Goal: Task Accomplishment & Management: Complete application form

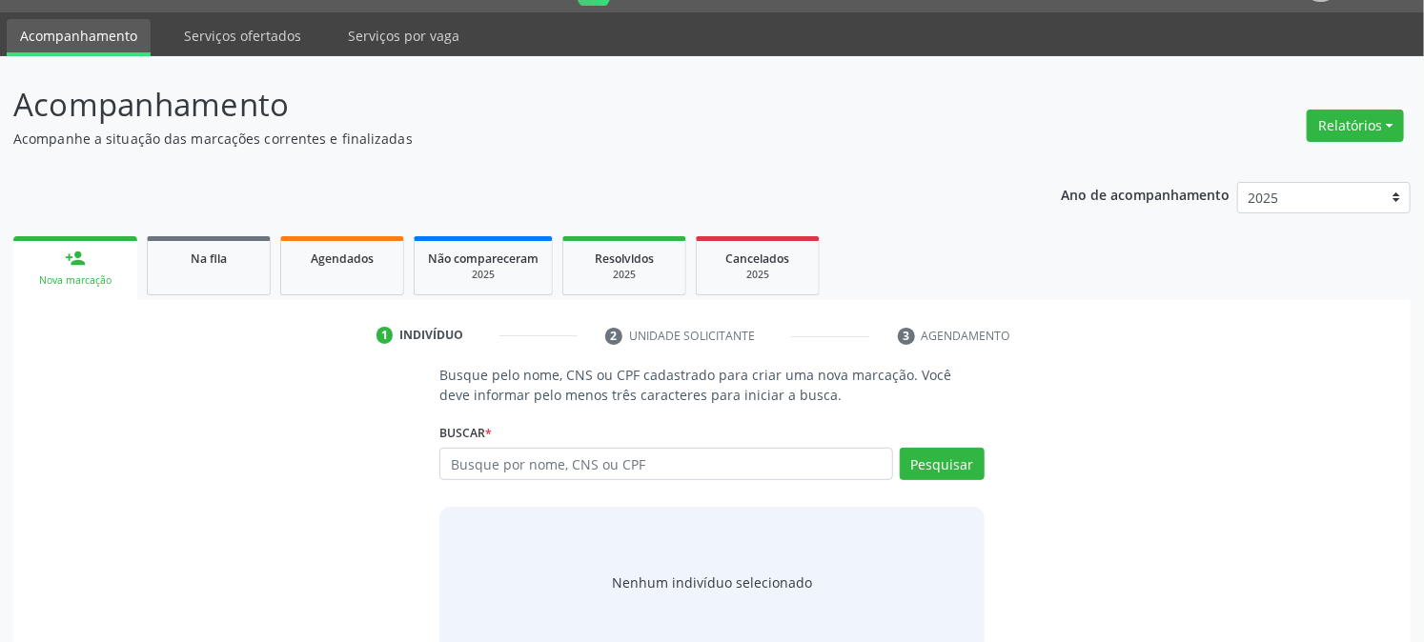
scroll to position [91, 0]
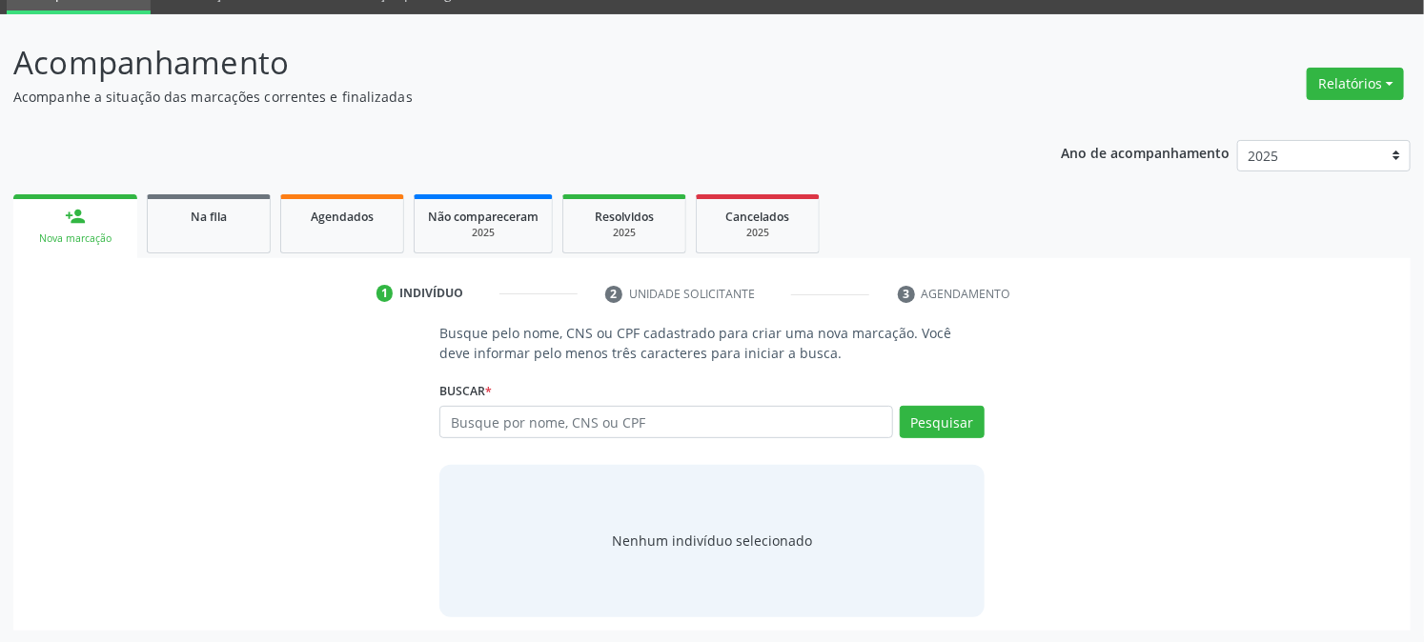
click at [112, 224] on link "person_add Nova marcação" at bounding box center [75, 226] width 124 height 64
click at [559, 432] on input "text" at bounding box center [665, 422] width 453 height 32
paste input "7090076674419"
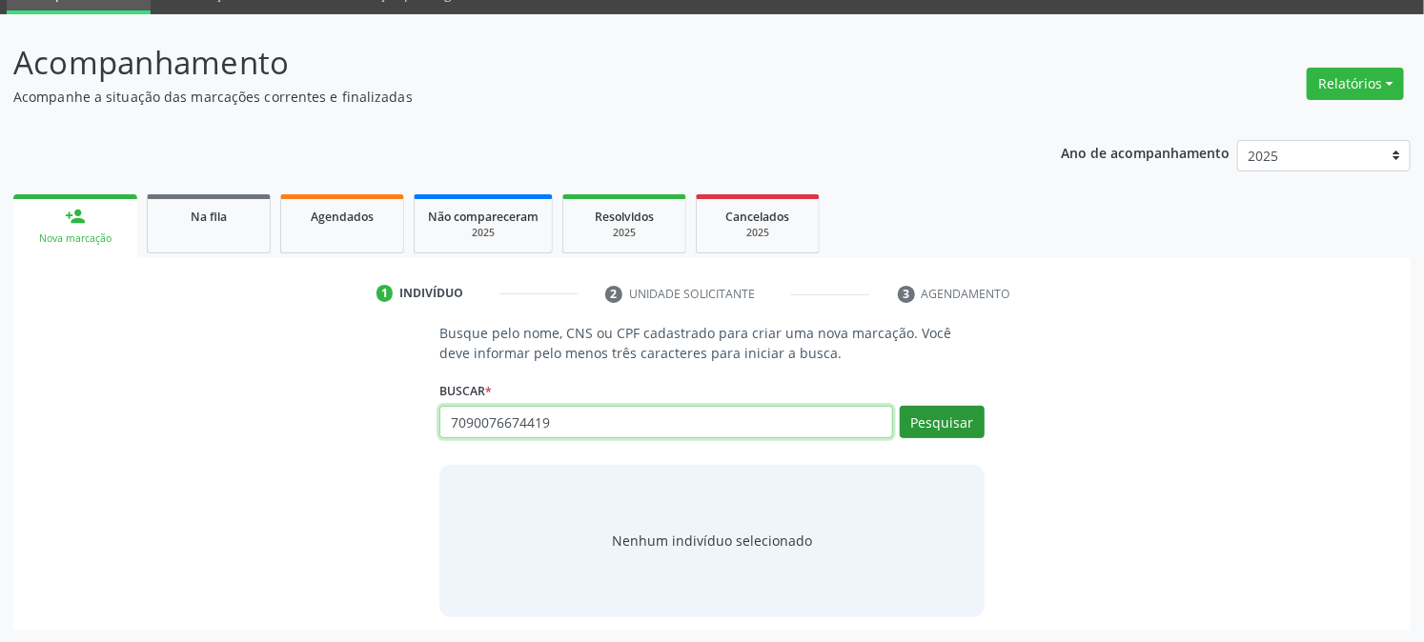
type input "7090076674419"
click at [975, 420] on button "Pesquisar" at bounding box center [942, 422] width 85 height 32
type input "7090076674419"
click at [560, 423] on input "7090076674419" at bounding box center [665, 422] width 453 height 32
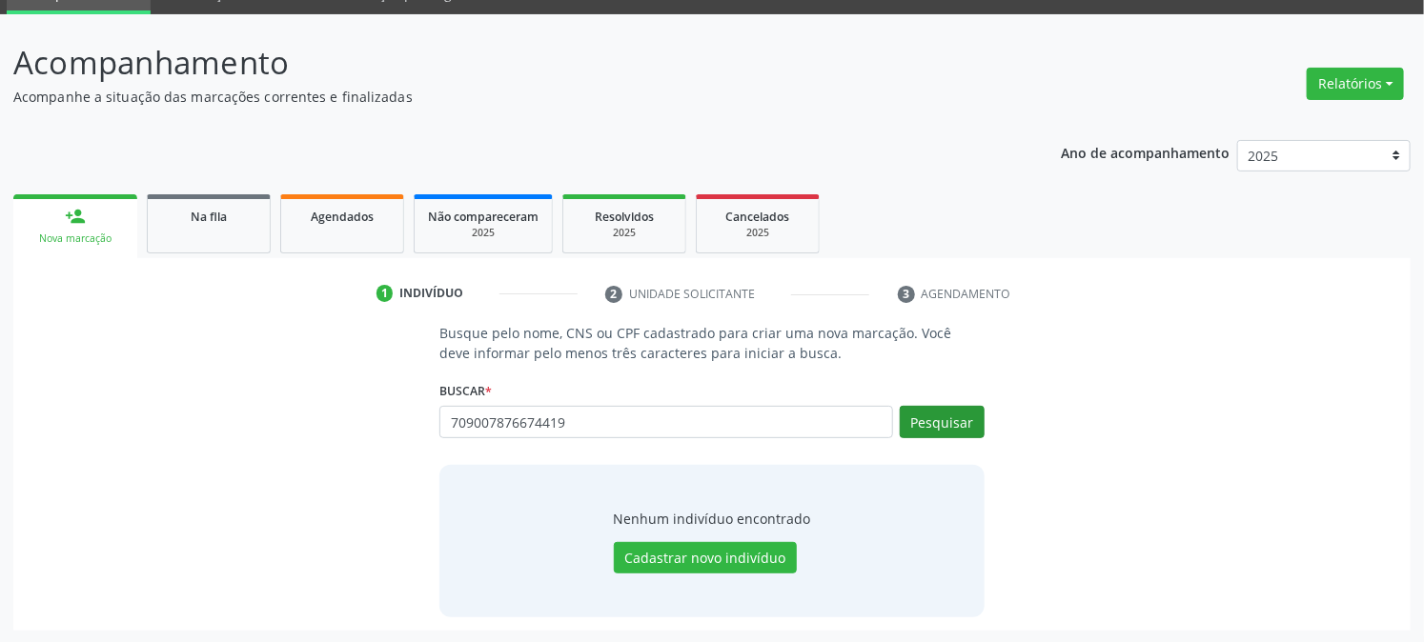
type input "709007876674419"
click at [966, 422] on button "Pesquisar" at bounding box center [942, 422] width 85 height 32
click at [73, 225] on link "person_add Nova marcação" at bounding box center [75, 226] width 124 height 64
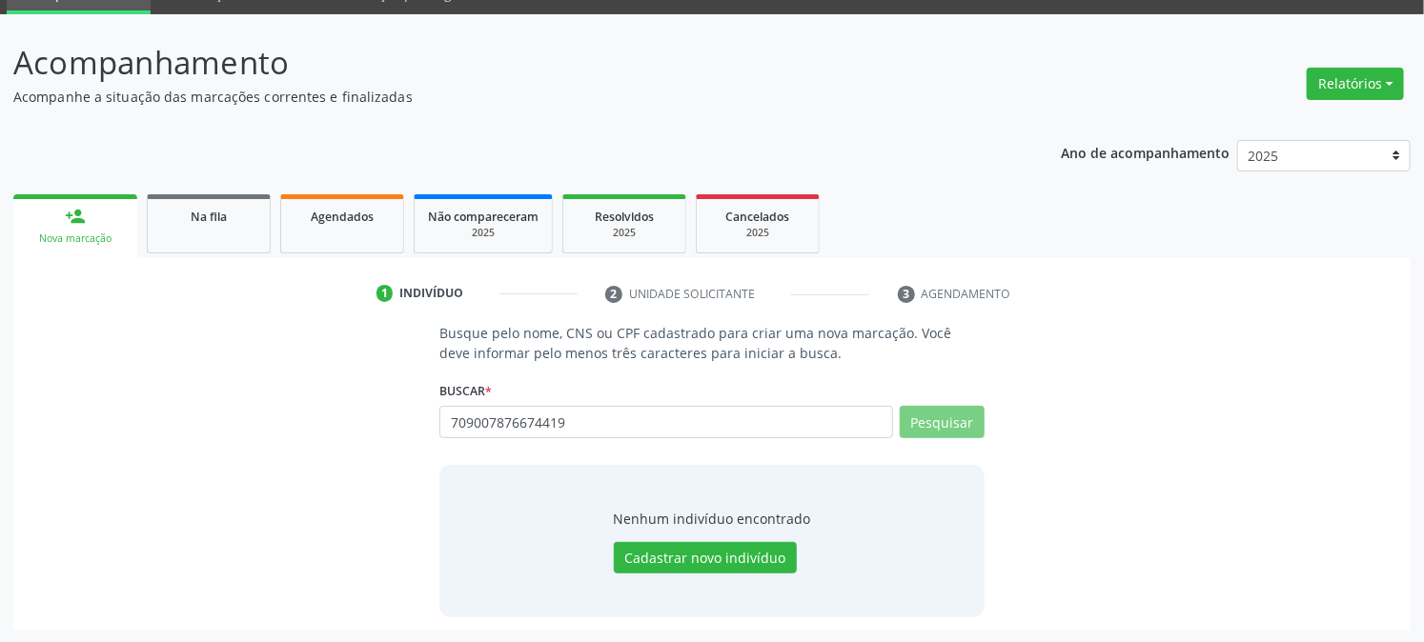
click at [73, 225] on link "person_add Nova marcação" at bounding box center [75, 226] width 124 height 64
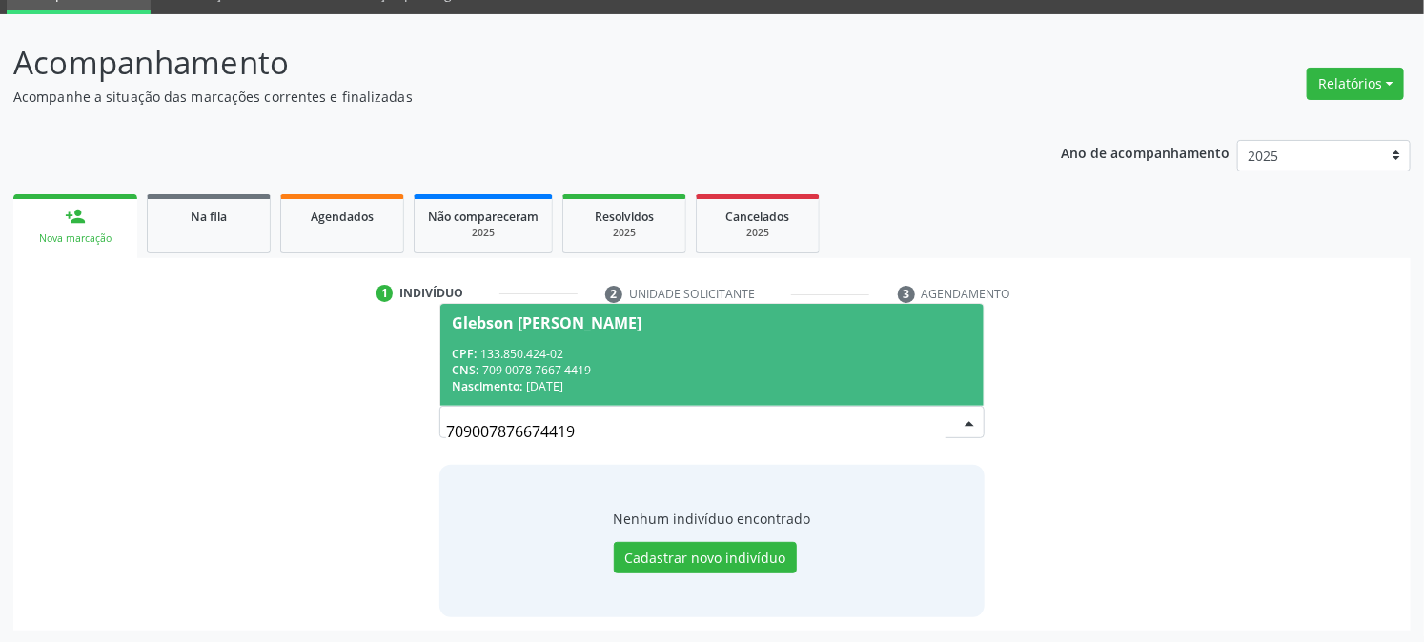
click at [713, 356] on div "CPF: 133.850.424-02" at bounding box center [711, 354] width 519 height 16
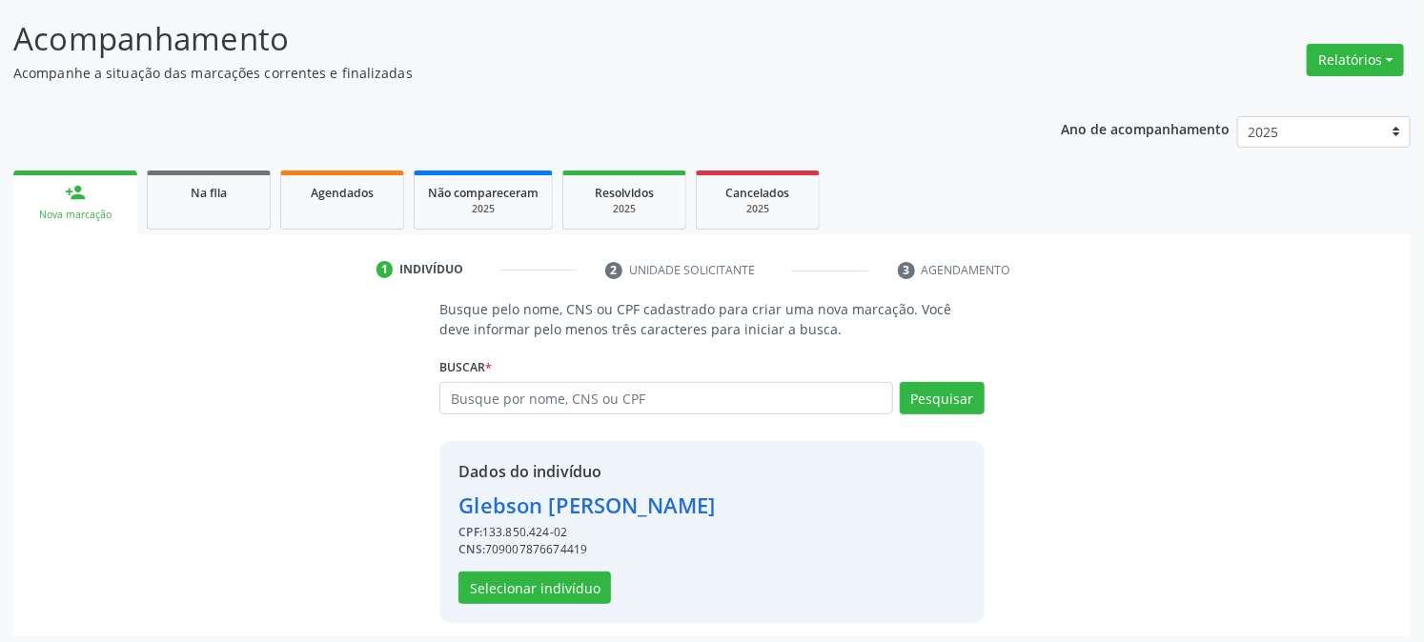
scroll to position [120, 0]
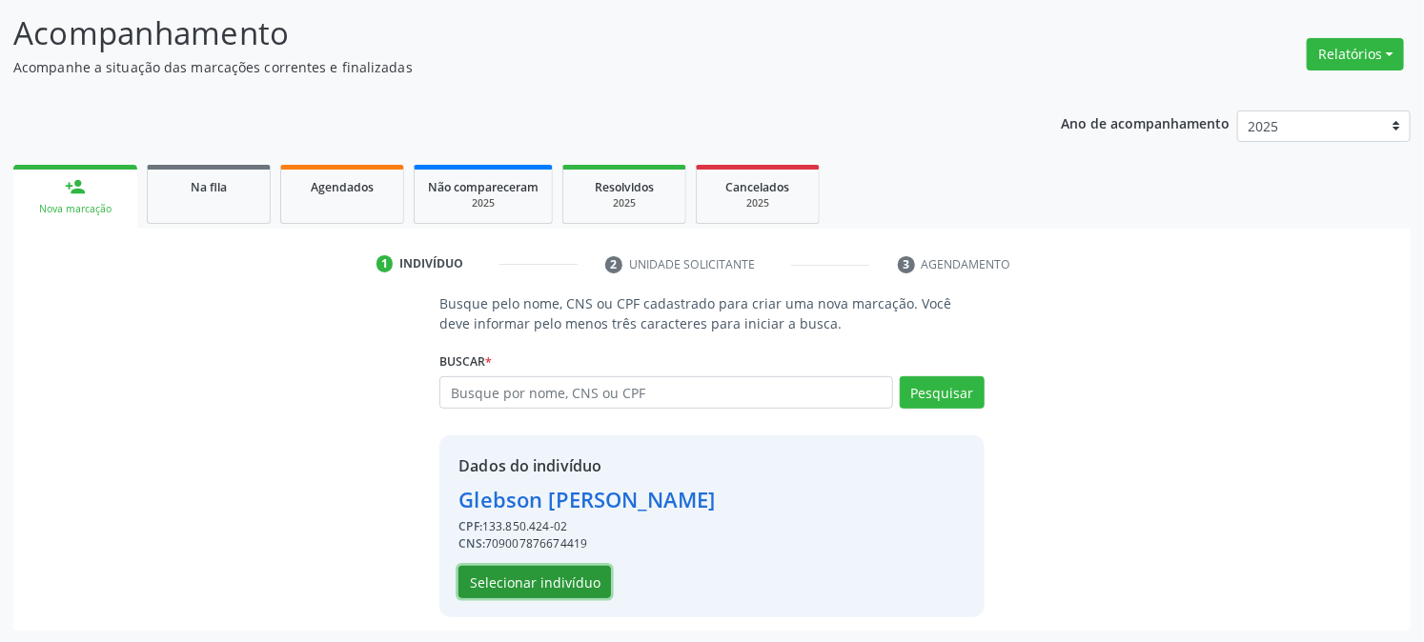
click at [554, 584] on button "Selecionar indivíduo" at bounding box center [534, 582] width 152 height 32
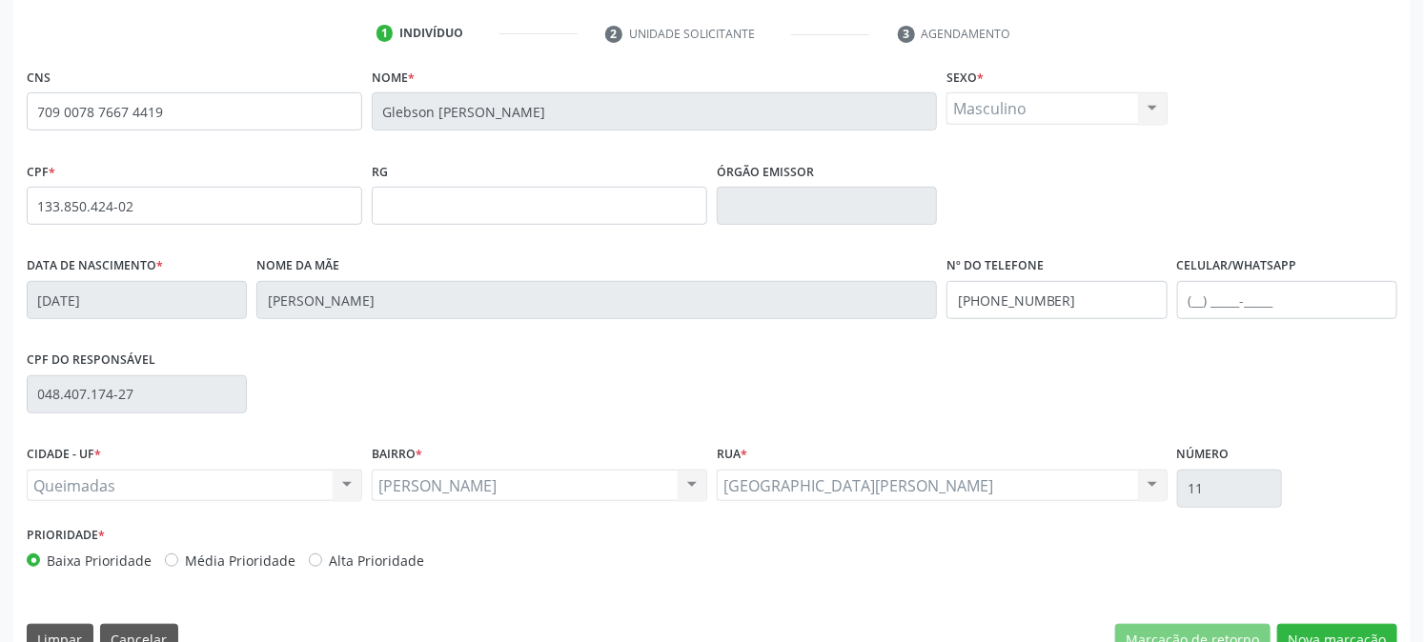
scroll to position [389, 0]
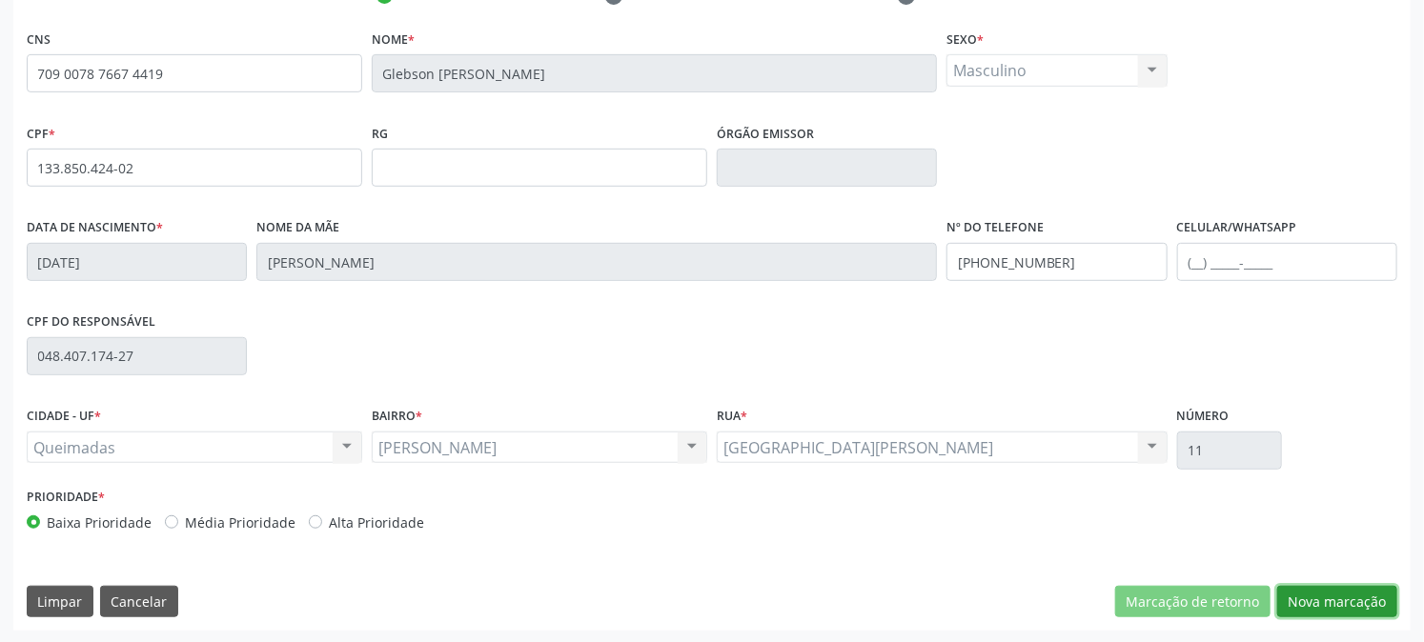
click at [1334, 603] on button "Nova marcação" at bounding box center [1337, 602] width 120 height 32
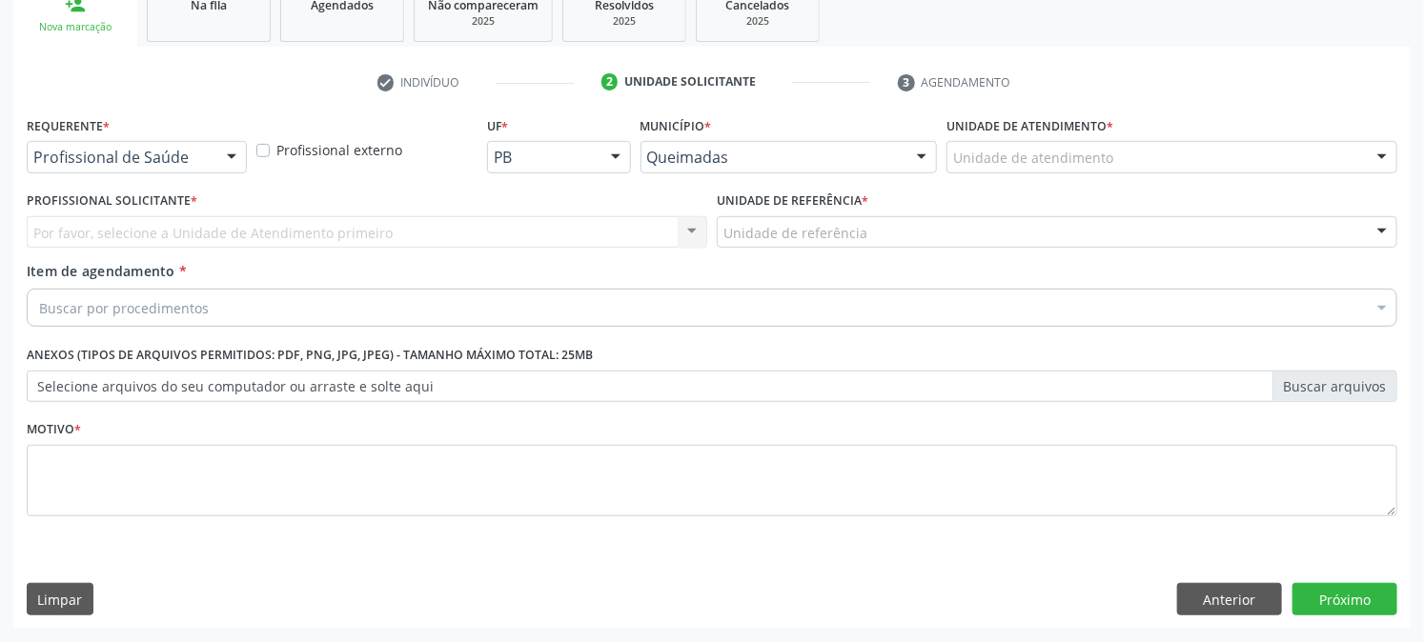
scroll to position [301, 0]
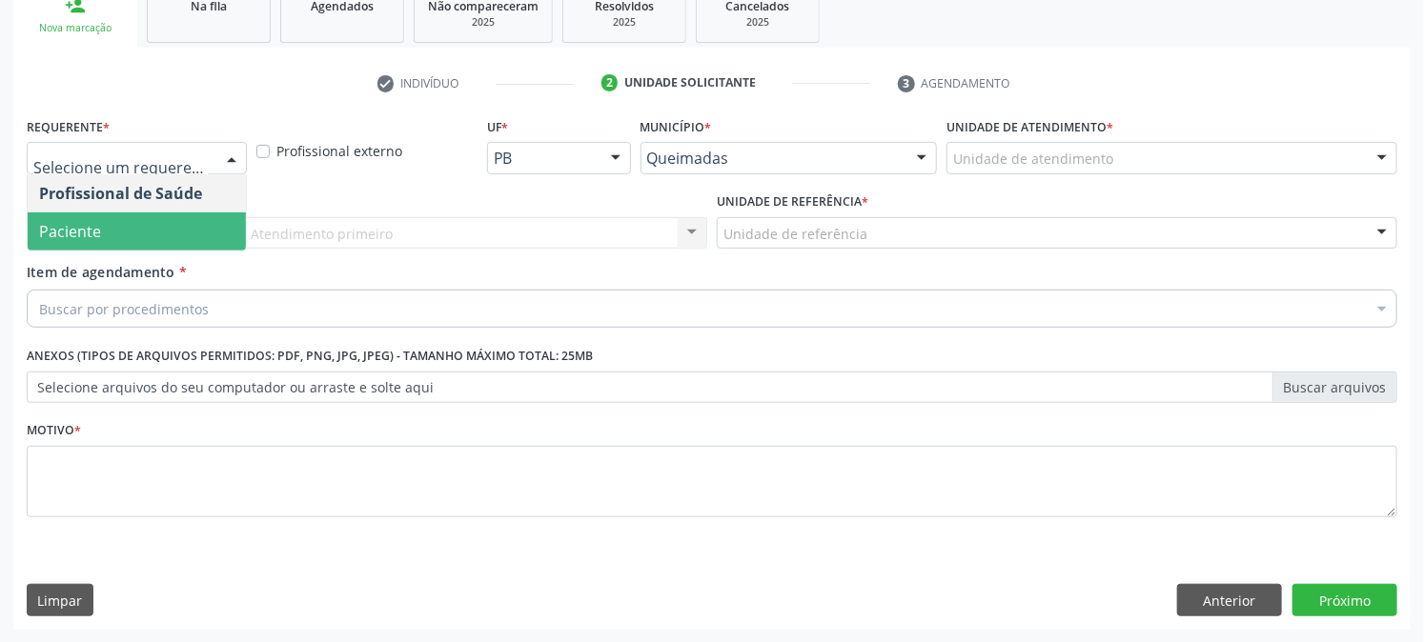
click at [174, 222] on span "Paciente" at bounding box center [137, 232] width 218 height 38
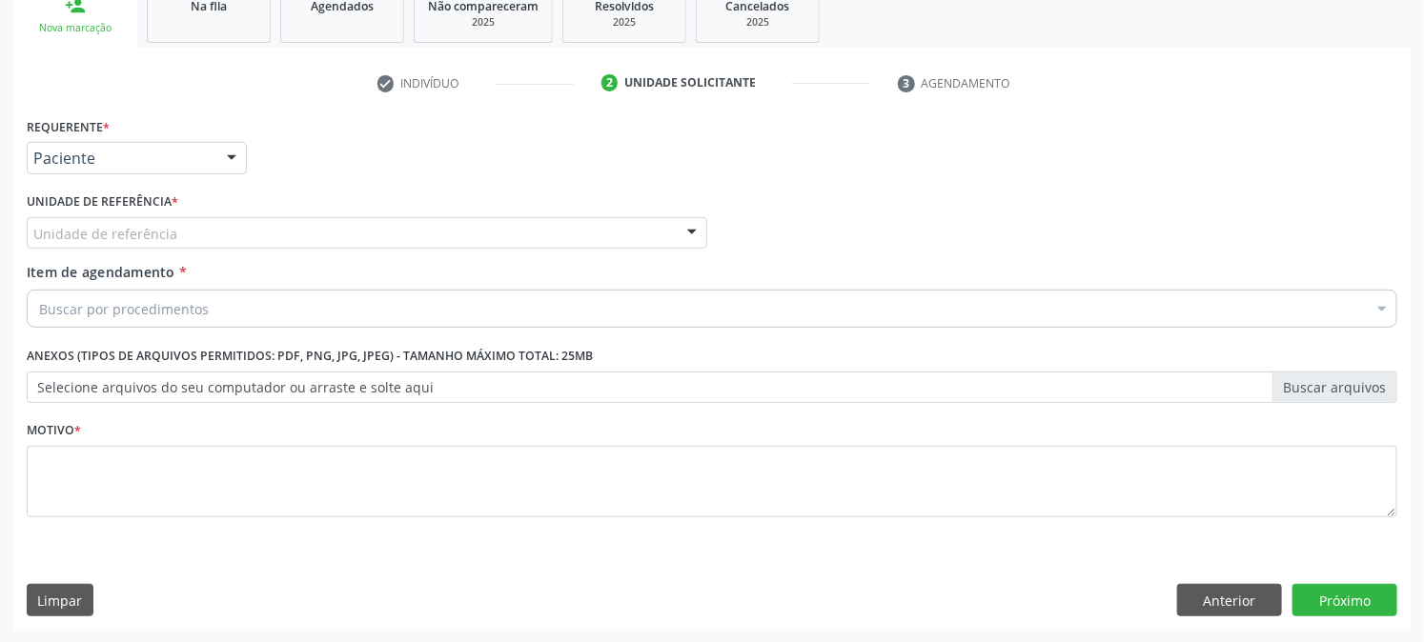
click at [242, 230] on div "Unidade de referência" at bounding box center [367, 233] width 681 height 32
type input "centr"
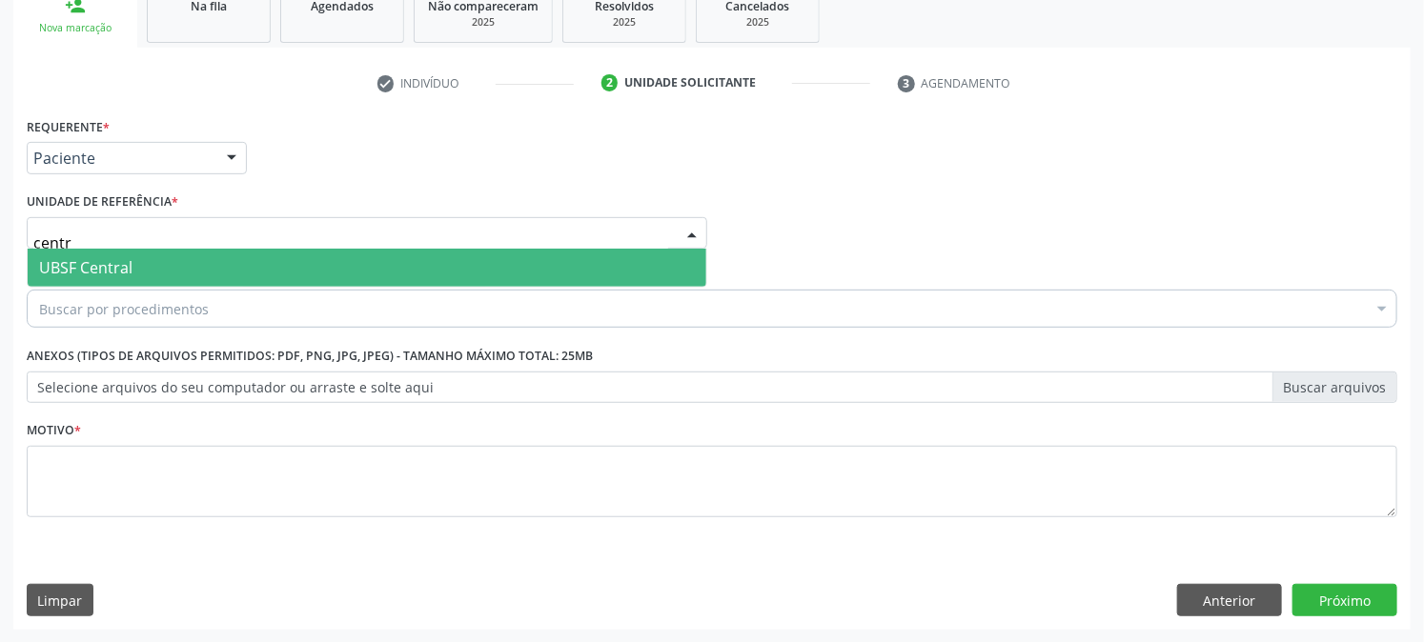
click at [291, 261] on span "UBSF Central" at bounding box center [367, 268] width 679 height 38
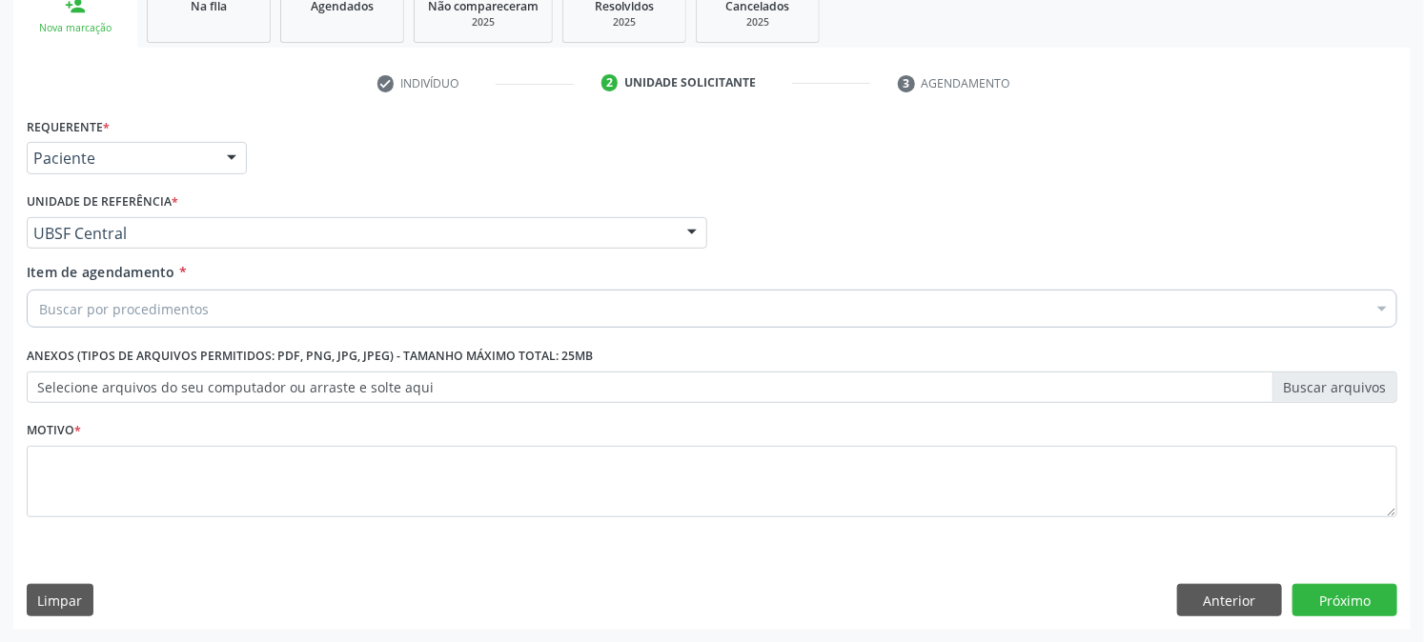
click at [217, 294] on div "Buscar por procedimentos" at bounding box center [712, 309] width 1371 height 38
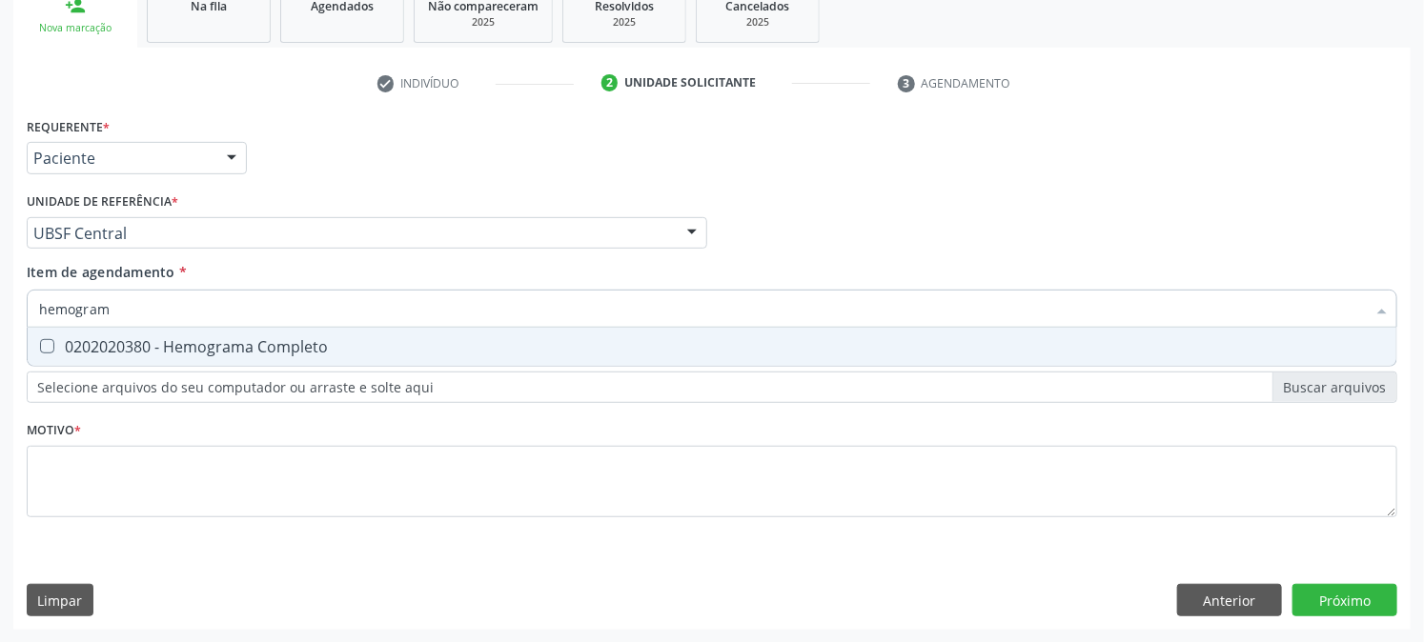
type input "hemograma"
click at [249, 340] on div "0202020380 - Hemograma Completo" at bounding box center [712, 346] width 1346 height 15
checkbox Completo "true"
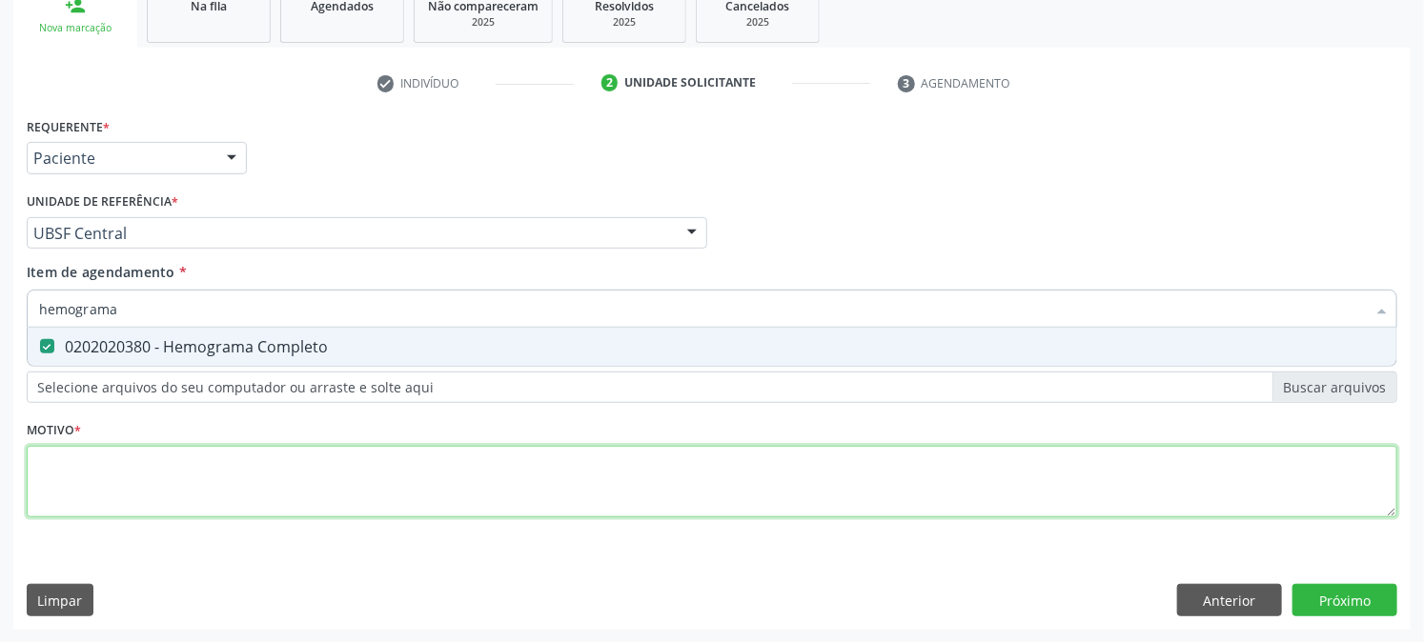
click at [187, 490] on div "Requerente * Paciente Profissional de Saúde Paciente Nenhum resultado encontrad…" at bounding box center [712, 328] width 1371 height 432
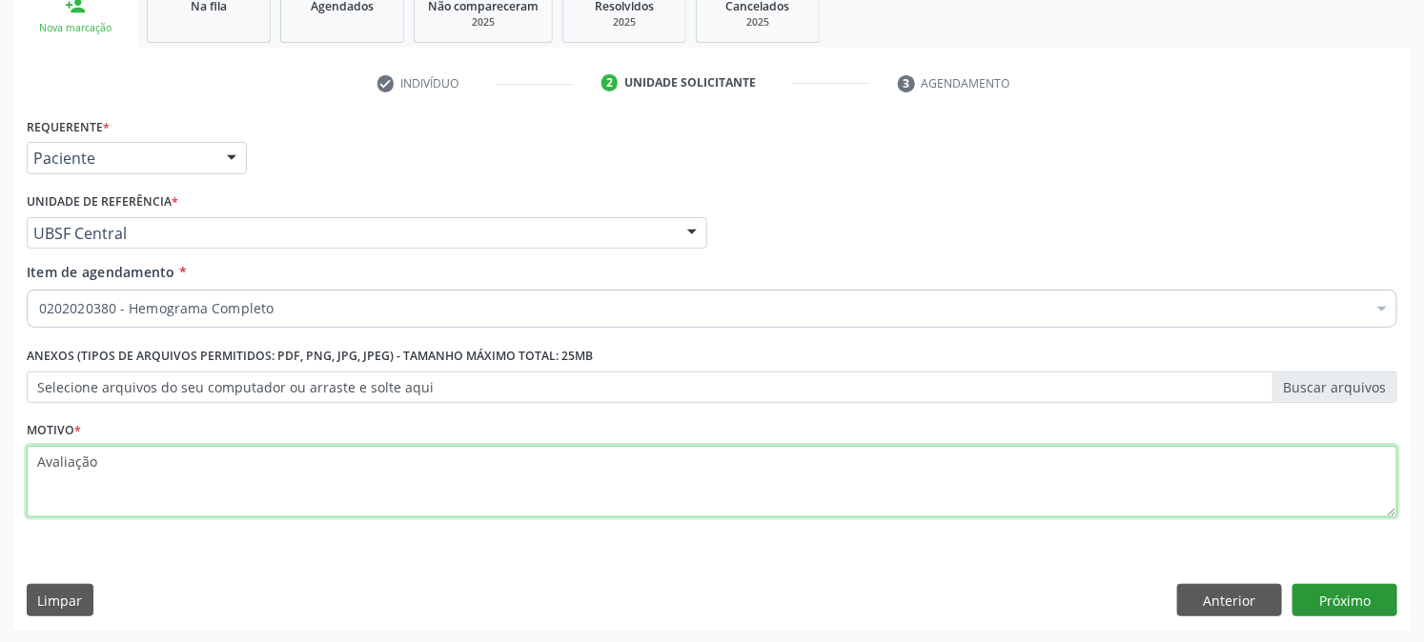
type textarea "Avaliação"
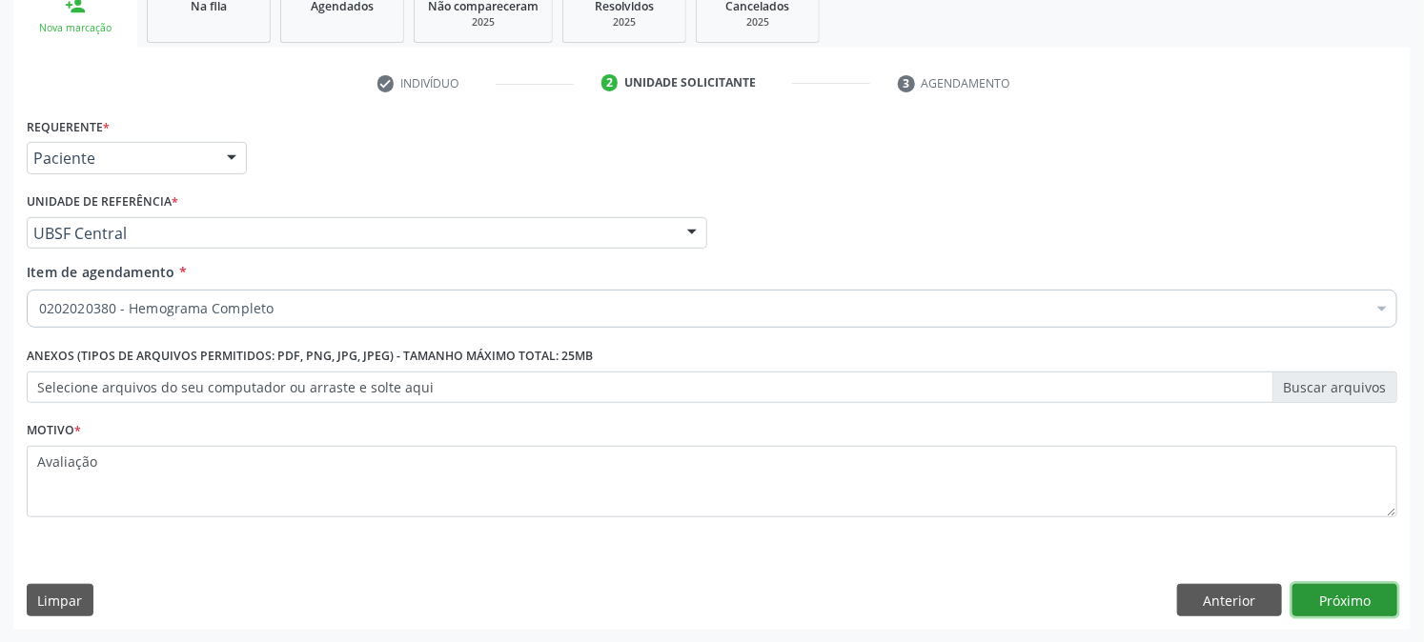
click at [1350, 585] on button "Próximo" at bounding box center [1344, 600] width 105 height 32
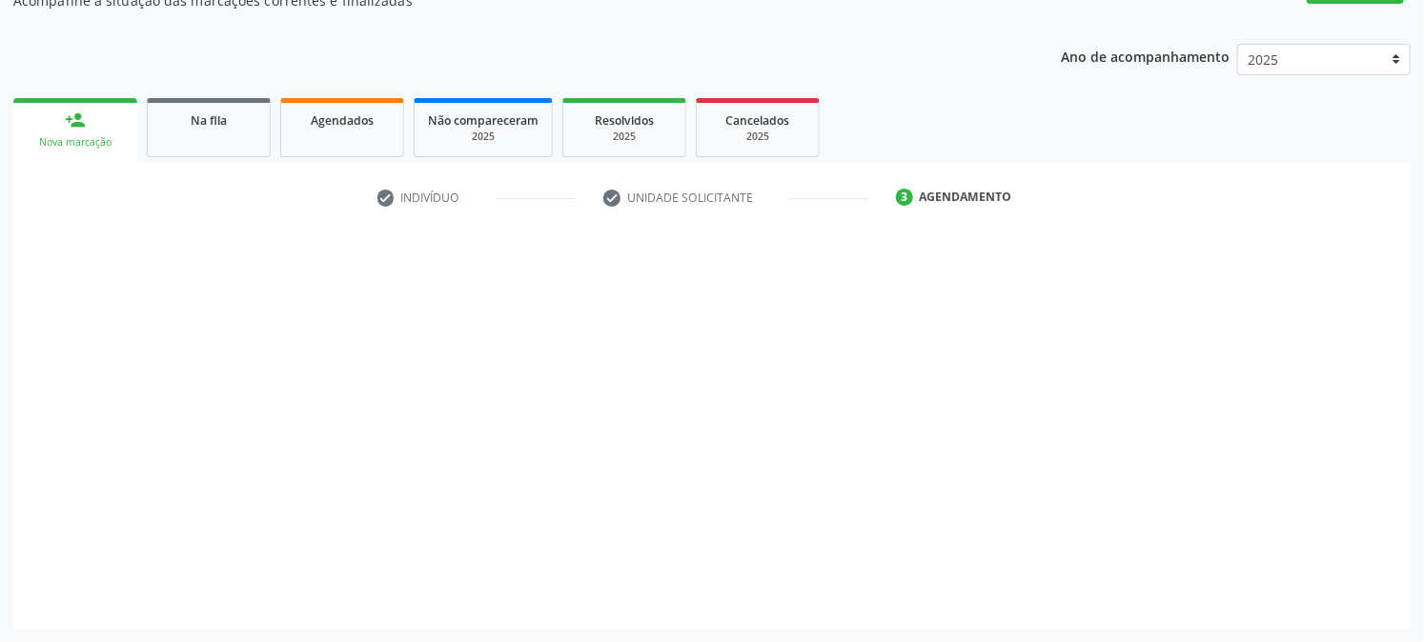
scroll to position [186, 0]
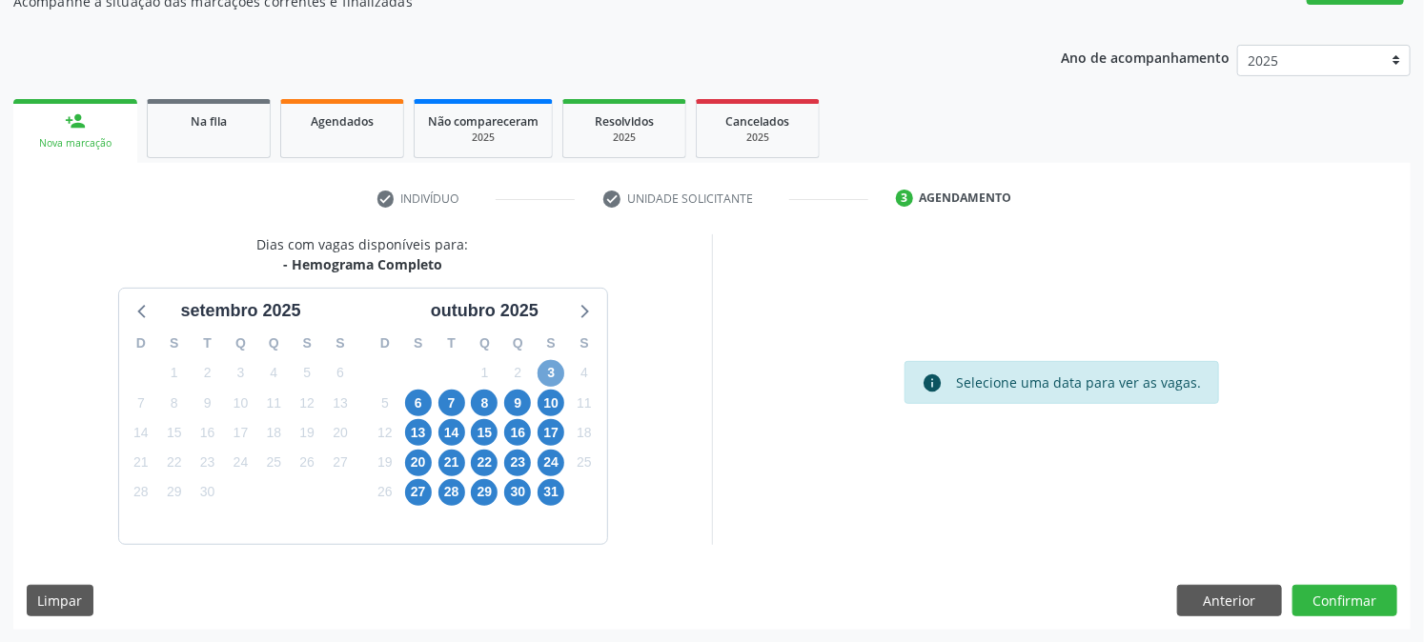
click at [550, 373] on span "3" at bounding box center [551, 373] width 27 height 27
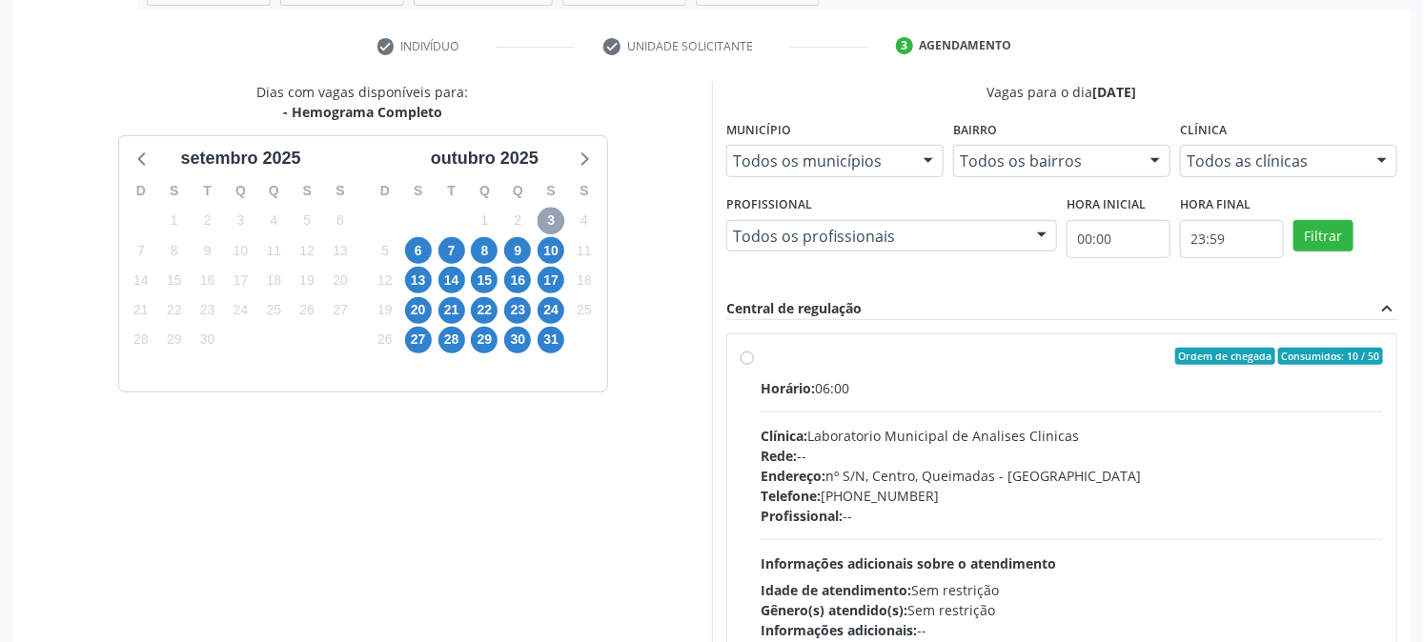
scroll to position [461, 0]
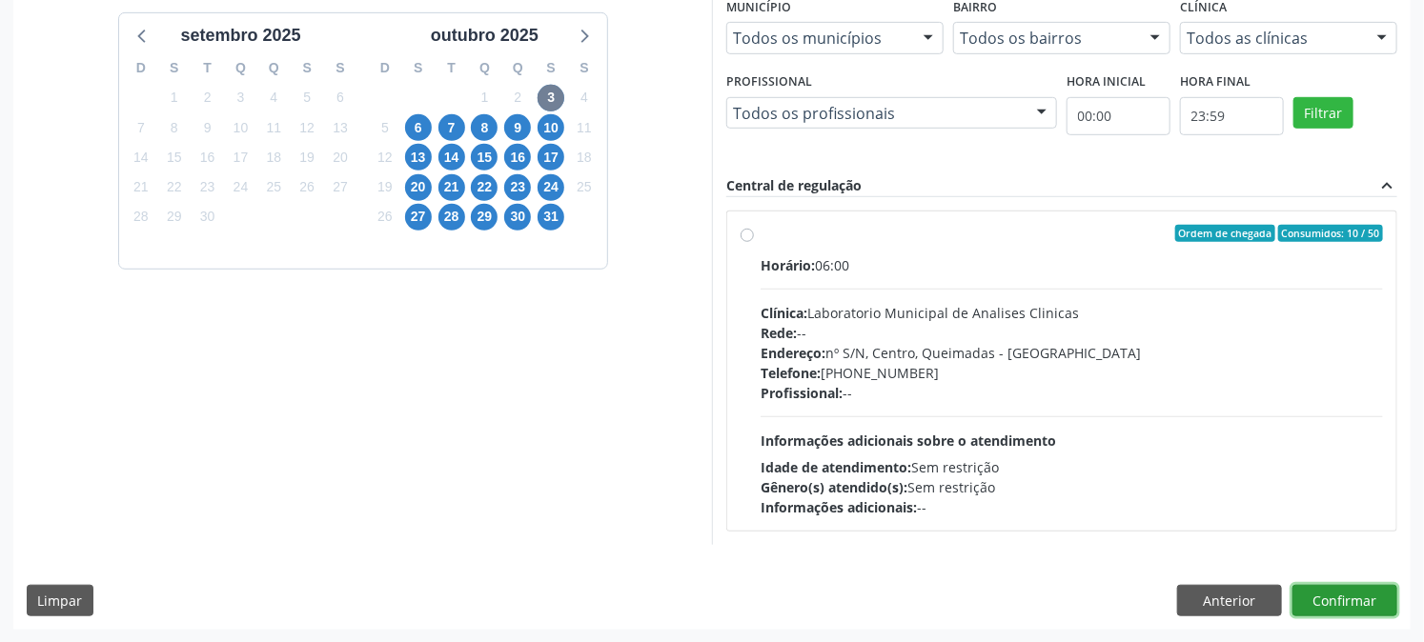
click at [1327, 587] on button "Confirmar" at bounding box center [1344, 601] width 105 height 32
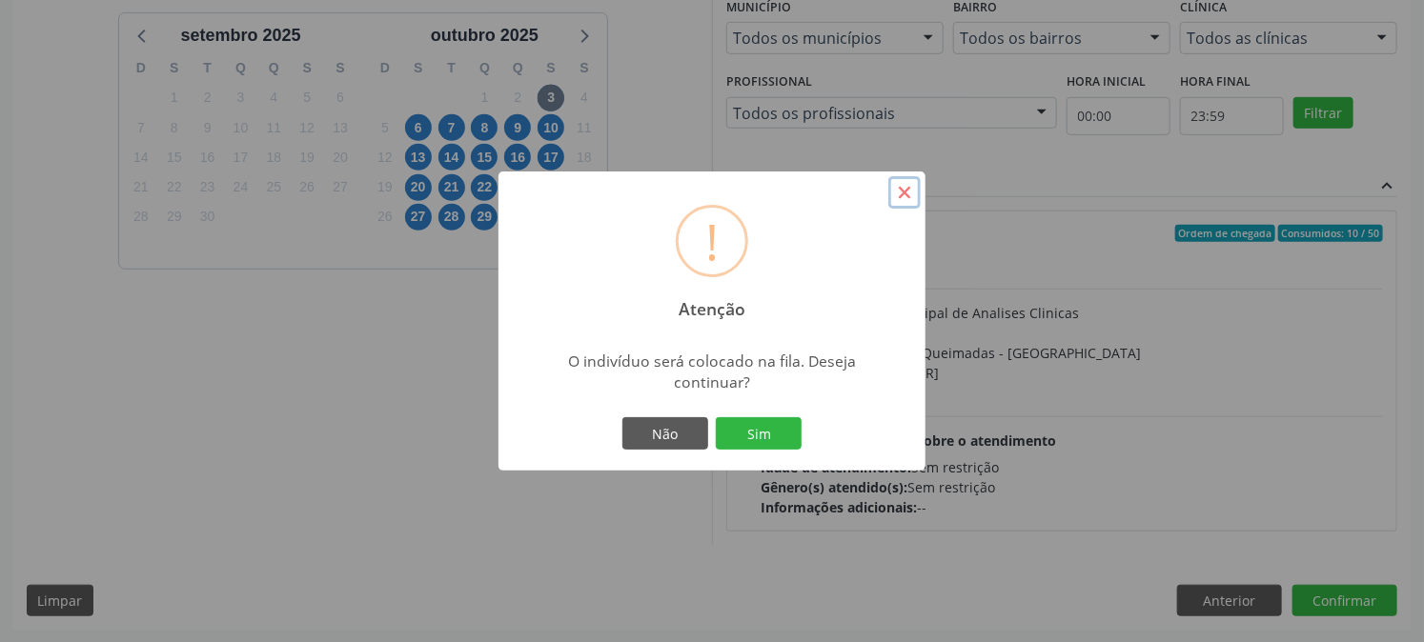
click at [903, 192] on button "×" at bounding box center [904, 192] width 32 height 32
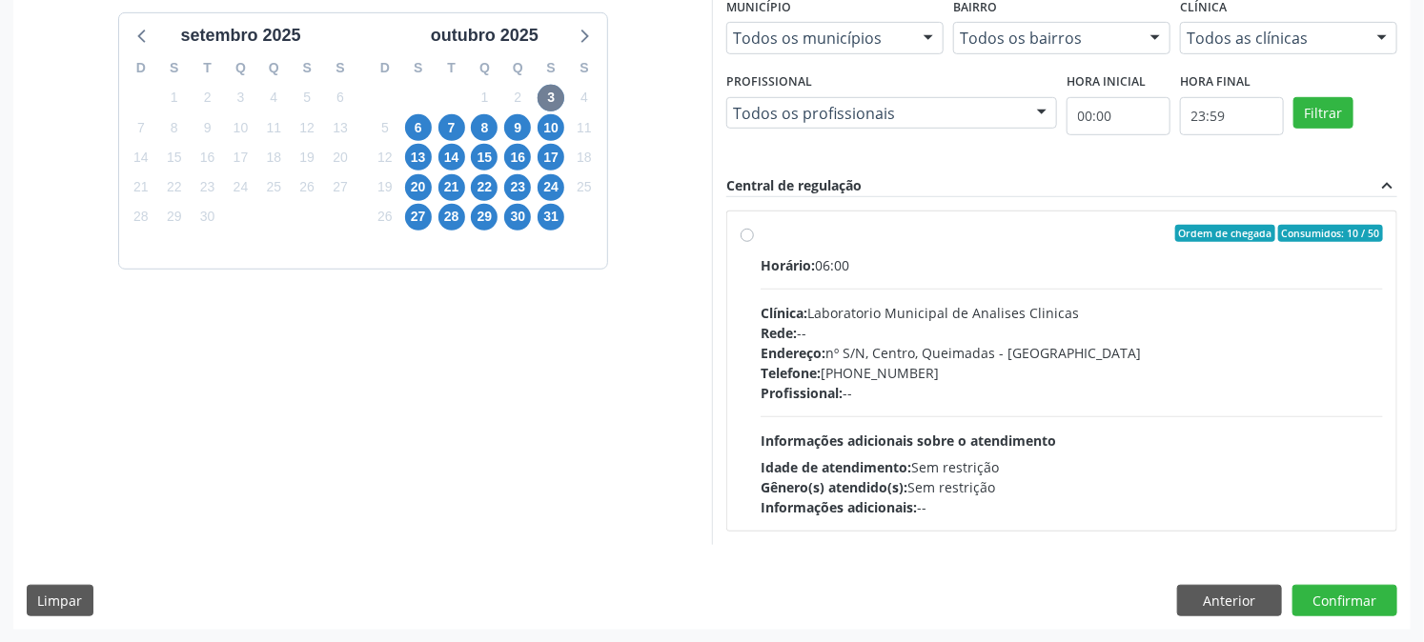
click at [761, 235] on label "Ordem de chegada Consumidos: 10 / 50 Horário: 06:00 Clínica: Laboratorio Munici…" at bounding box center [1072, 371] width 622 height 293
click at [742, 235] on input "Ordem de chegada Consumidos: 10 / 50 Horário: 06:00 Clínica: Laboratorio Munici…" at bounding box center [747, 233] width 13 height 17
radio input "true"
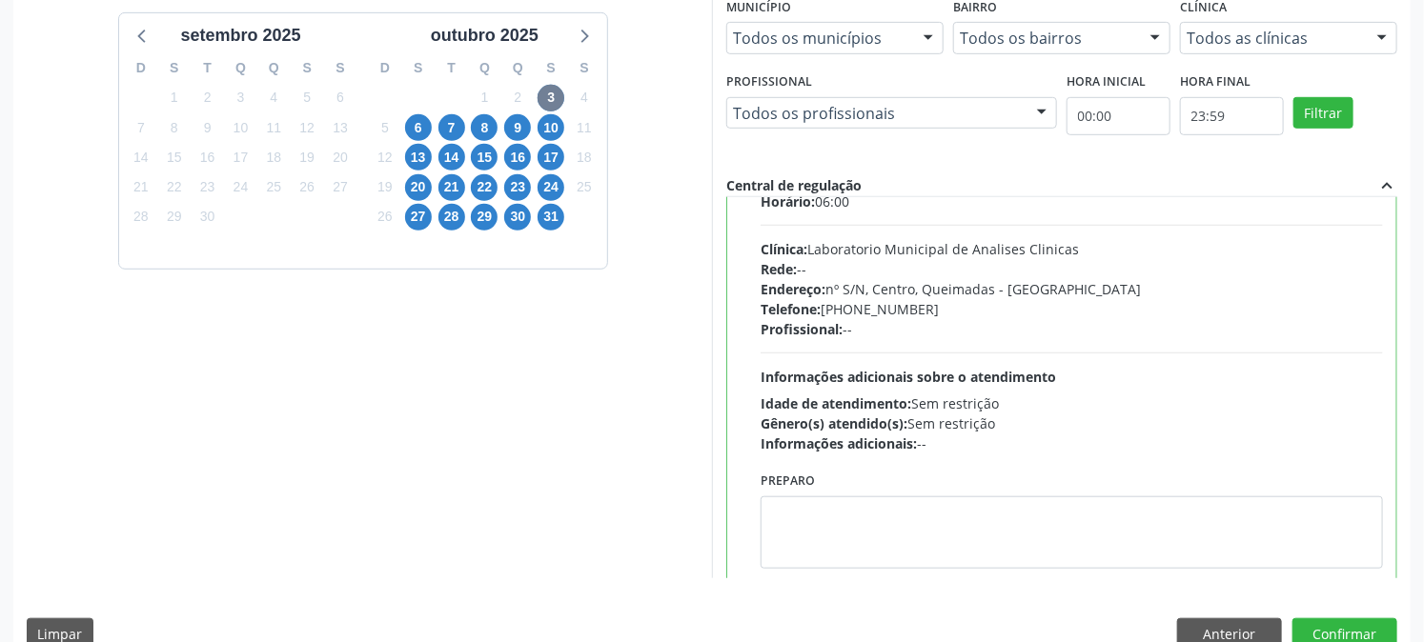
scroll to position [93, 0]
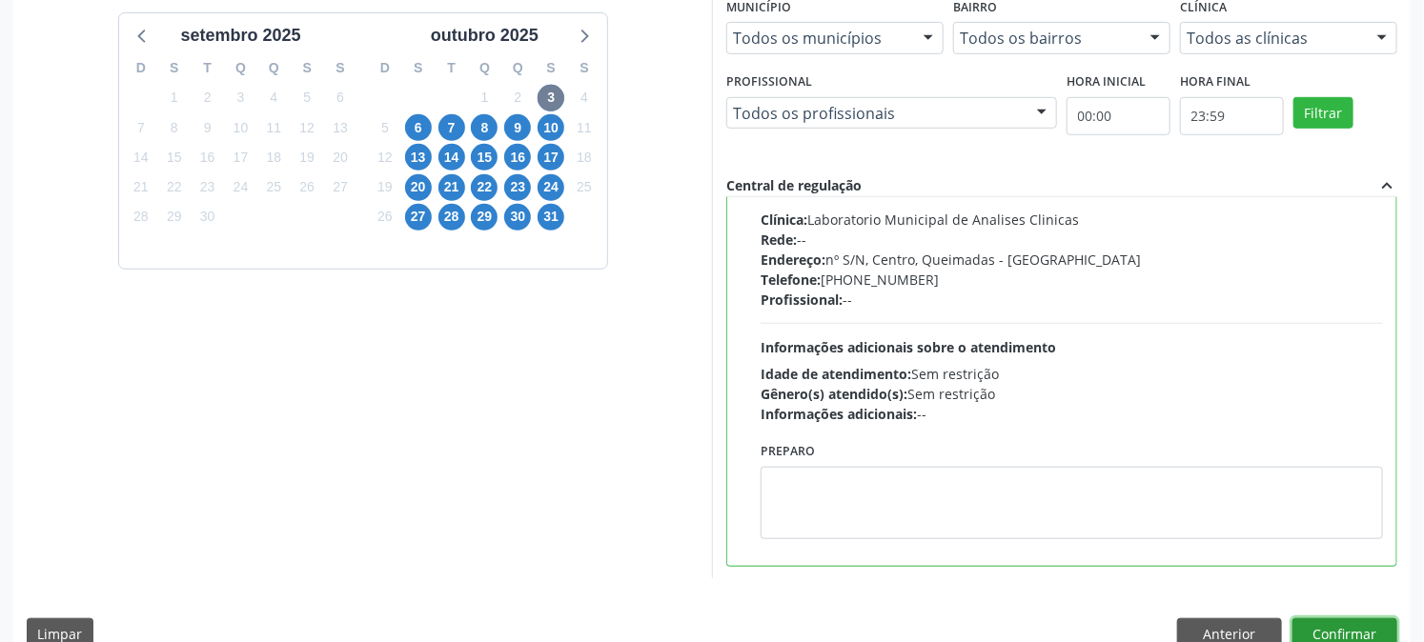
click at [1351, 625] on button "Confirmar" at bounding box center [1344, 635] width 105 height 32
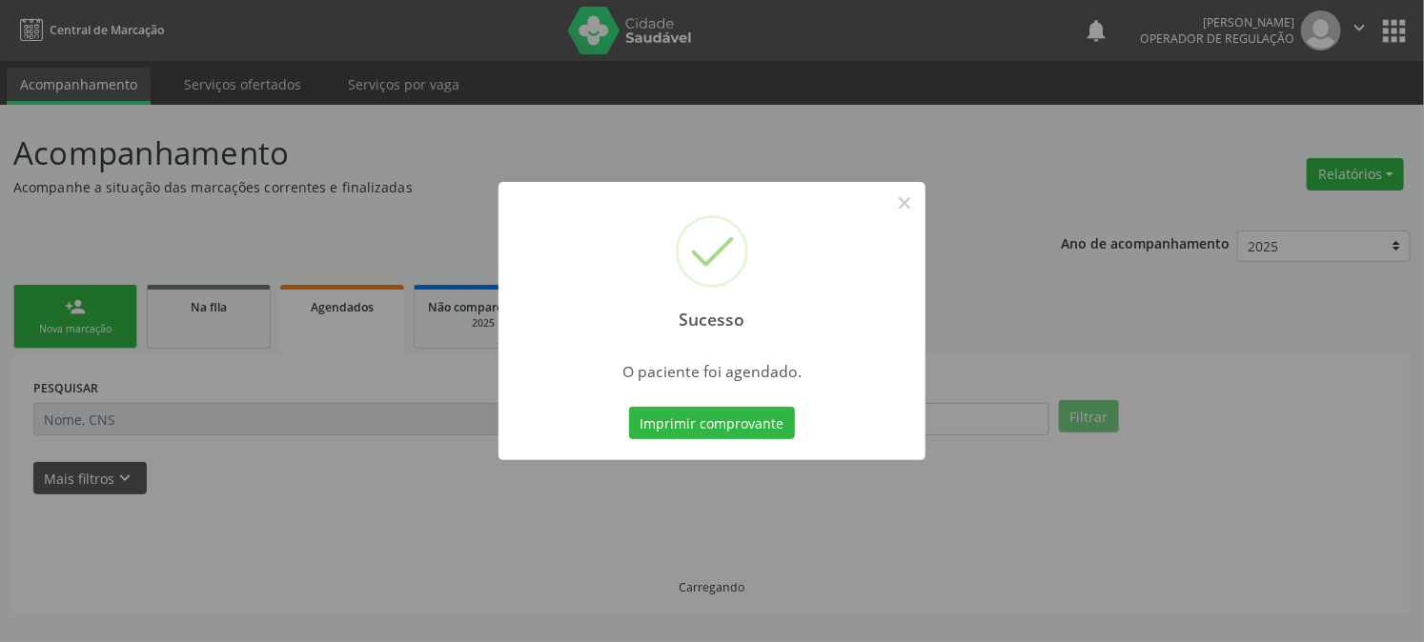
scroll to position [0, 0]
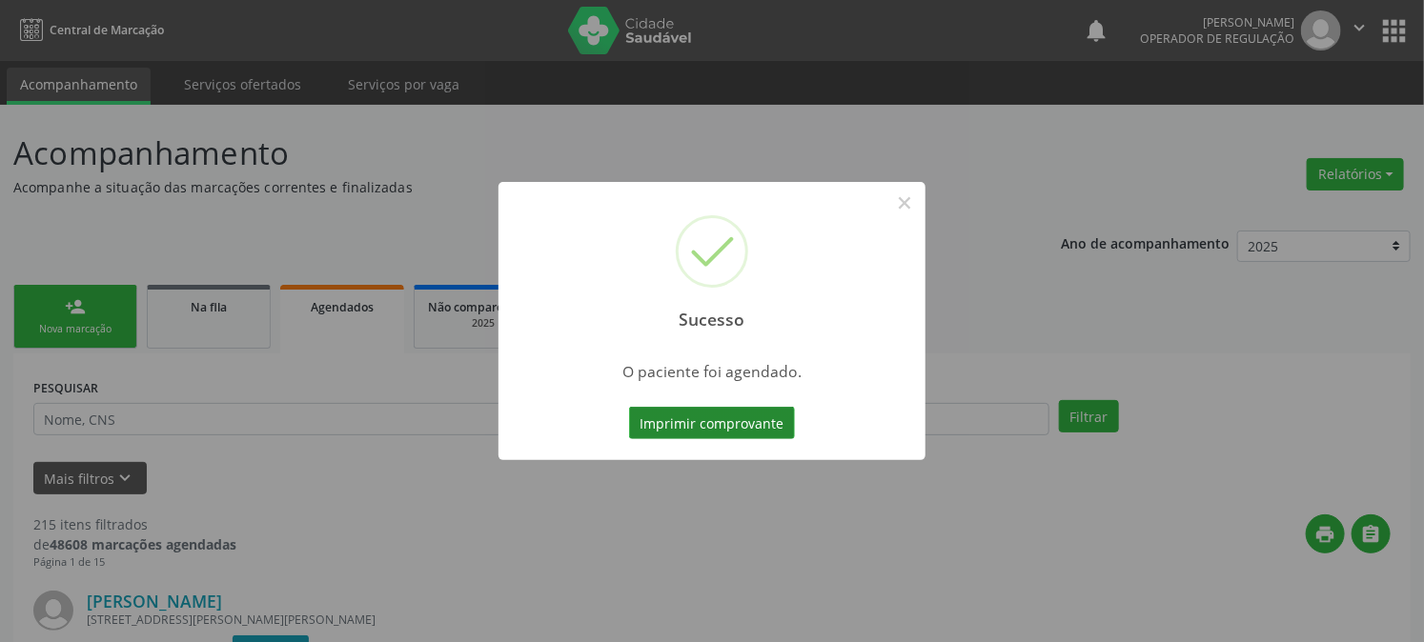
click at [767, 425] on button "Imprimir comprovante" at bounding box center [712, 423] width 166 height 32
